Goal: Task Accomplishment & Management: Manage account settings

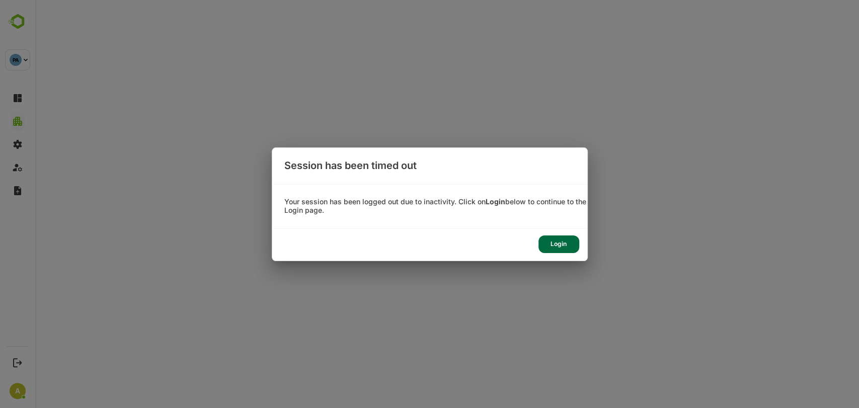
click at [557, 239] on div "Login" at bounding box center [559, 245] width 41 height 18
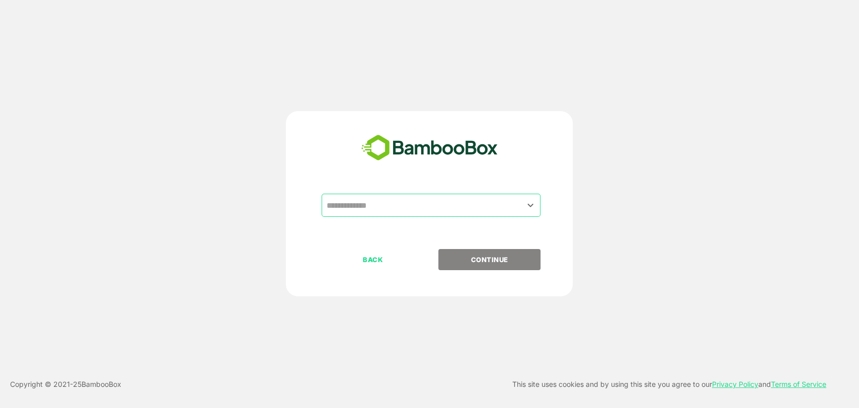
click at [420, 213] on input "text" at bounding box center [431, 205] width 215 height 19
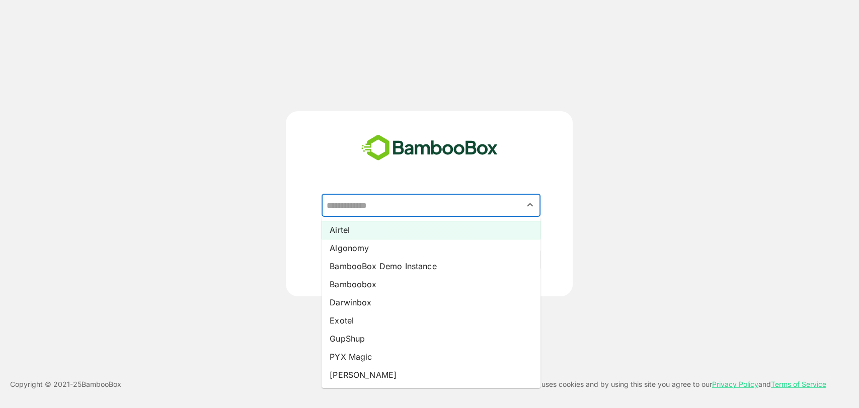
click at [411, 234] on li "Airtel" at bounding box center [431, 230] width 219 height 18
type input "******"
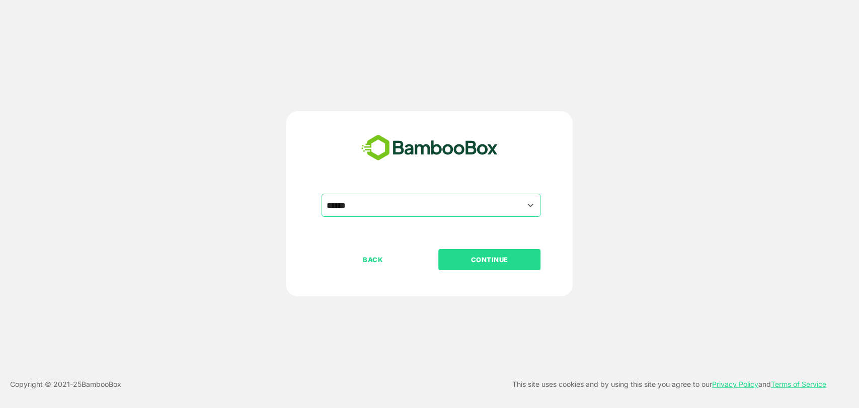
click at [496, 260] on p "CONTINUE" at bounding box center [489, 259] width 101 height 11
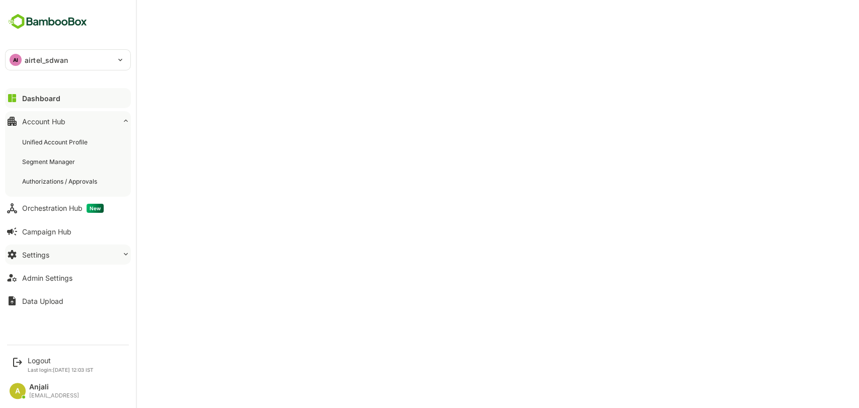
click at [33, 253] on div "Settings" at bounding box center [35, 255] width 27 height 9
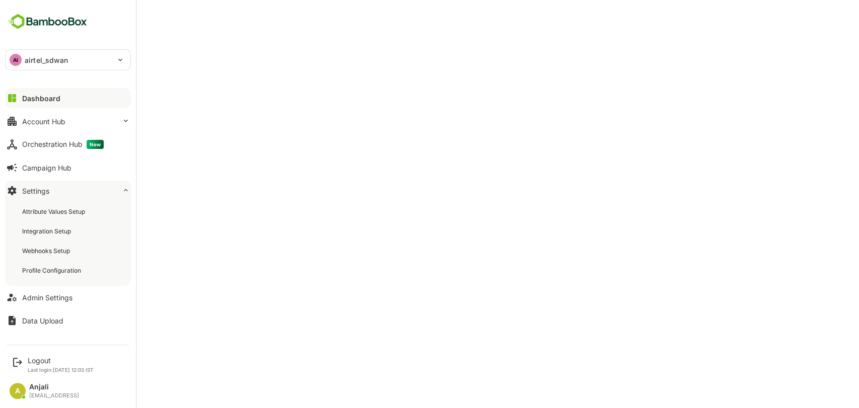
click at [52, 295] on div "Admin Settings" at bounding box center [47, 297] width 50 height 9
